Goal: Task Accomplishment & Management: Manage account settings

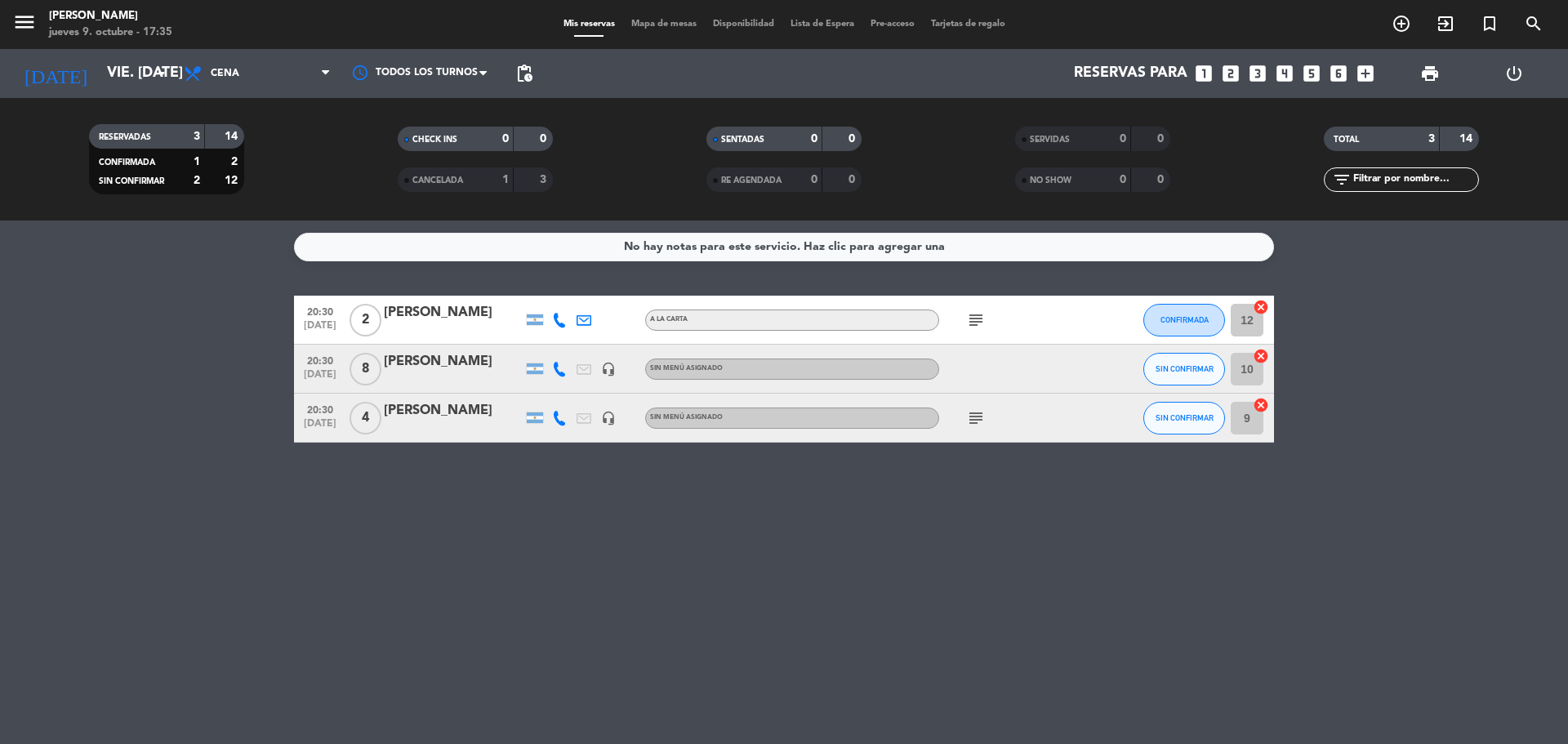
click at [474, 355] on div "[PERSON_NAME]" at bounding box center [453, 361] width 139 height 21
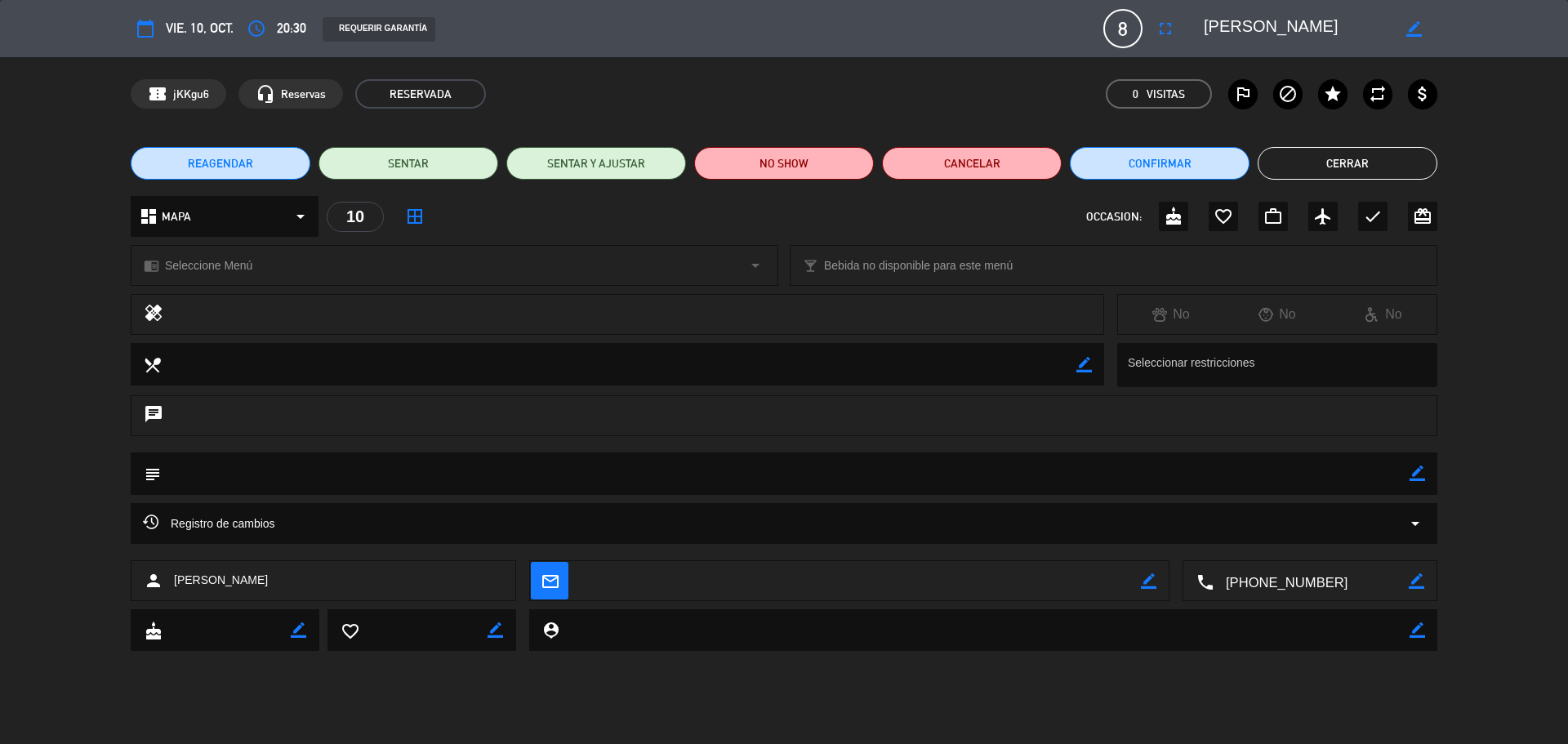
click at [1416, 32] on icon "border_color" at bounding box center [1414, 29] width 15 height 15
type textarea "[PERSON_NAME] ADENTRO"
click at [1416, 28] on icon at bounding box center [1414, 29] width 15 height 15
click at [1248, 23] on textarea at bounding box center [1297, 28] width 187 height 29
click at [227, 29] on span "vie. 10, oct." at bounding box center [199, 28] width 67 height 22
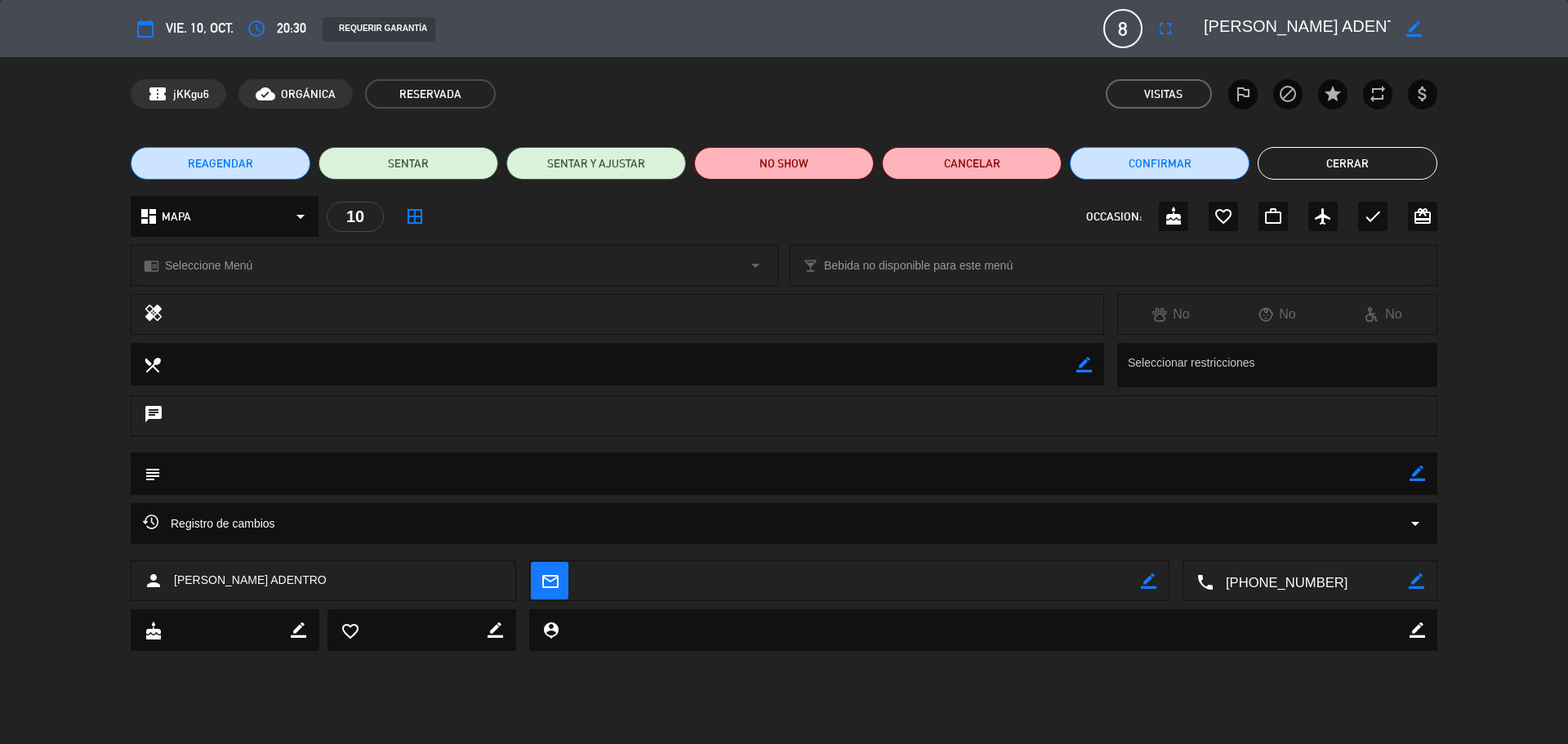
click at [1205, 22] on textarea at bounding box center [1297, 28] width 187 height 29
click at [156, 22] on button "calendar_today" at bounding box center [145, 28] width 29 height 29
click at [192, 28] on span "vie. 10, oct." at bounding box center [199, 28] width 67 height 22
